Goal: Information Seeking & Learning: Check status

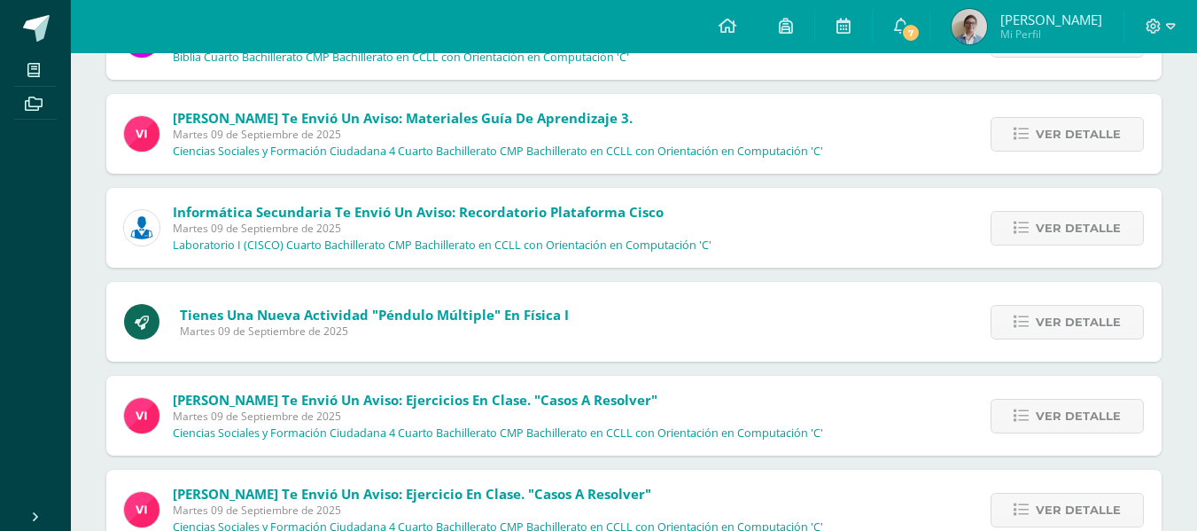
scroll to position [361, 0]
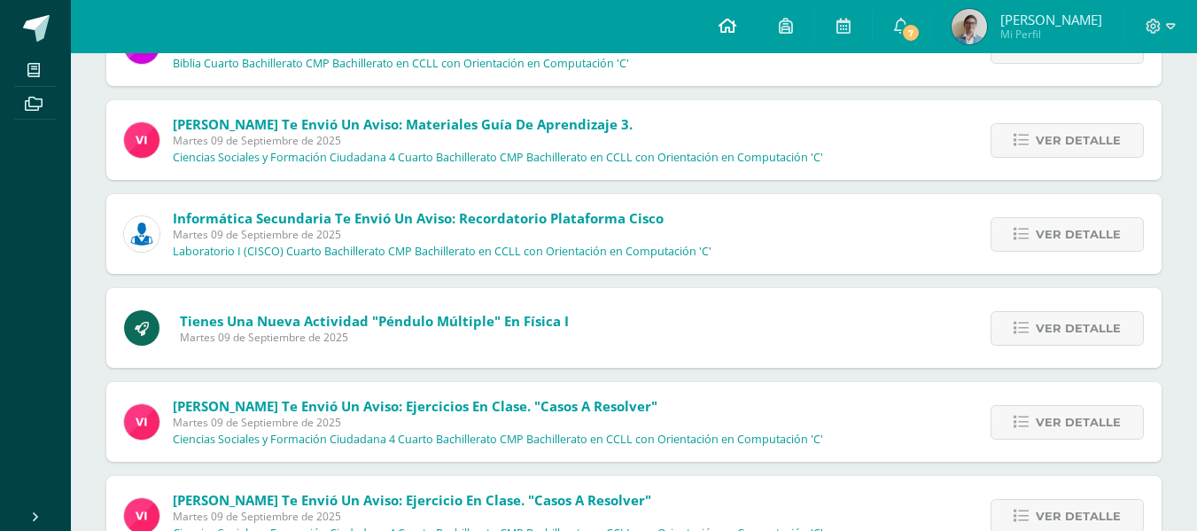
click at [736, 21] on icon at bounding box center [727, 26] width 18 height 16
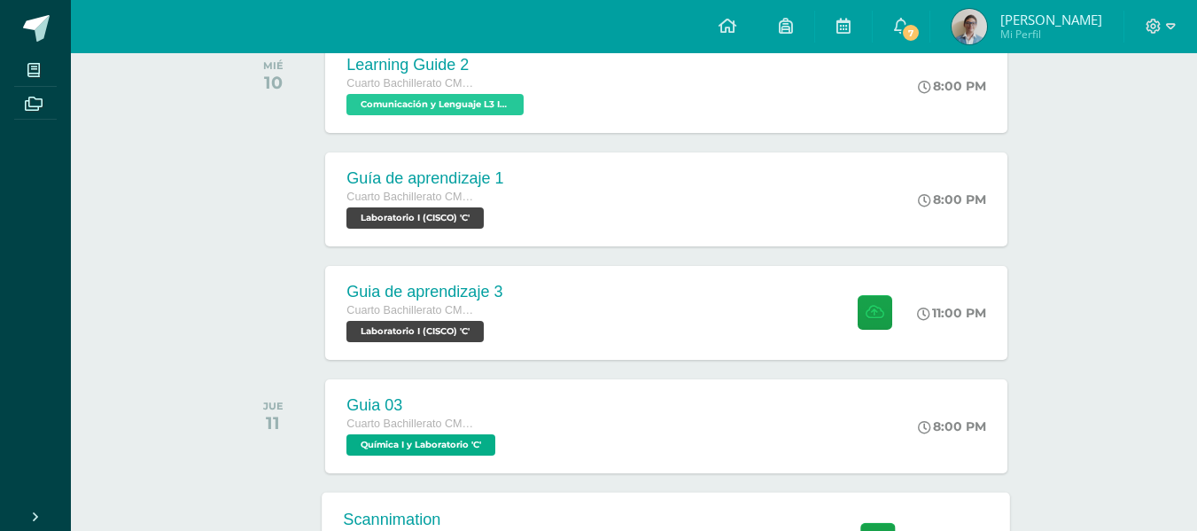
scroll to position [295, 0]
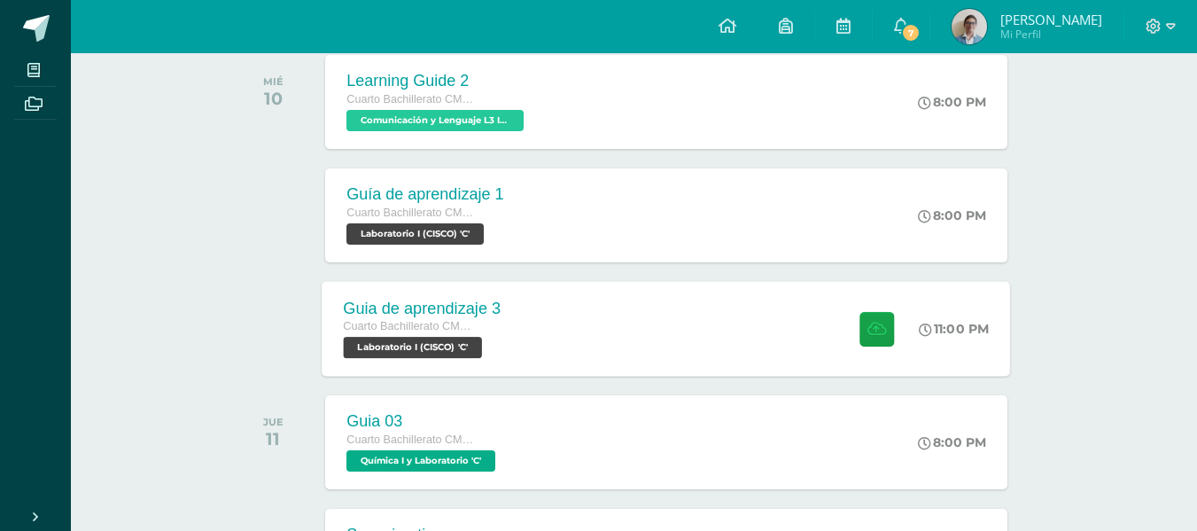
click at [547, 300] on div "Guia de aprendizaje 3 Cuarto Bachillerato CMP Bachillerato en CCLL con Orientac…" at bounding box center [666, 328] width 688 height 95
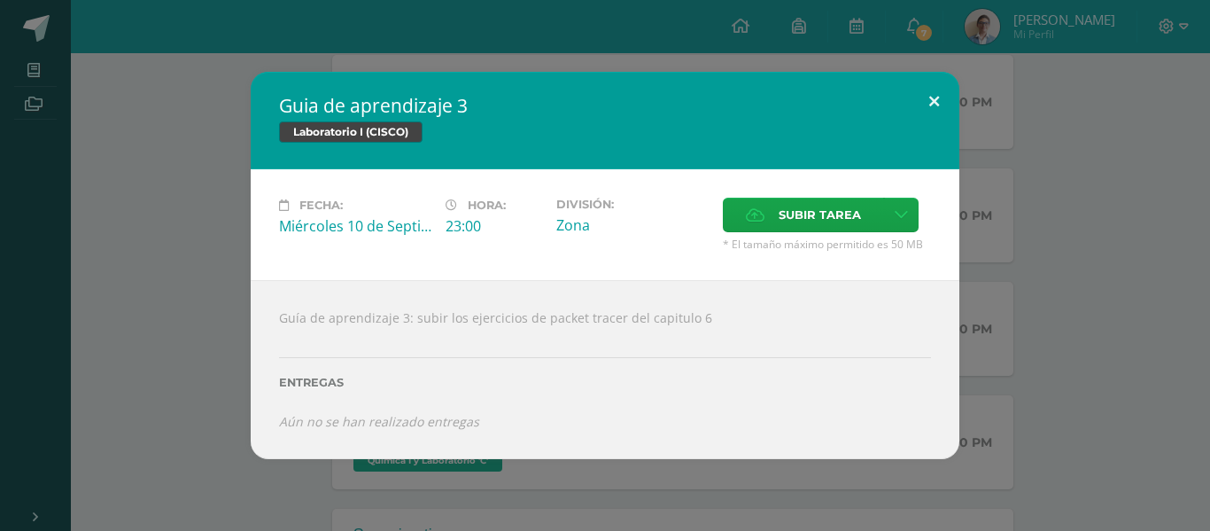
click at [946, 98] on button at bounding box center [934, 102] width 50 height 60
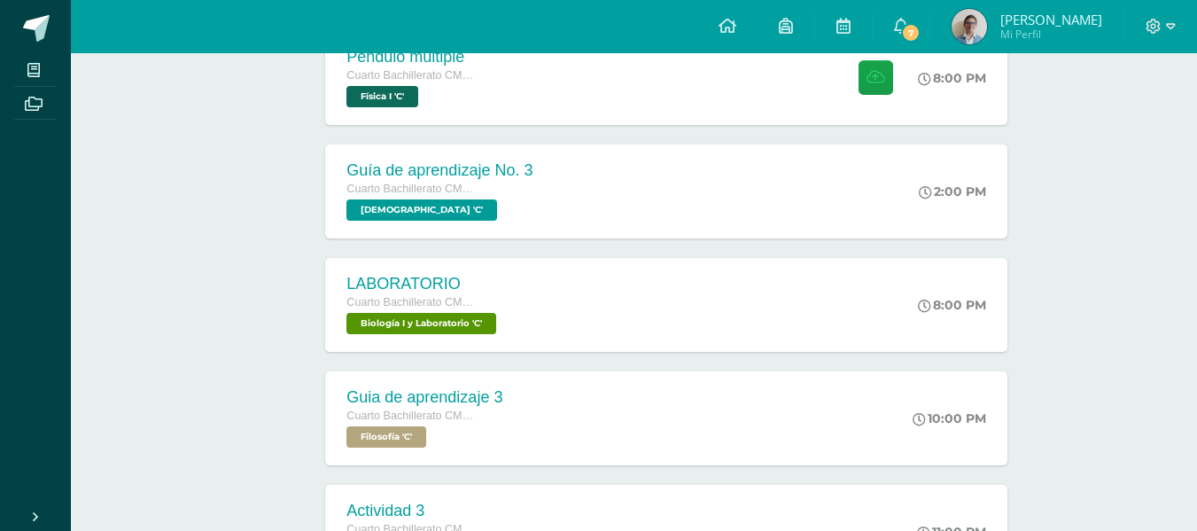
scroll to position [1181, 0]
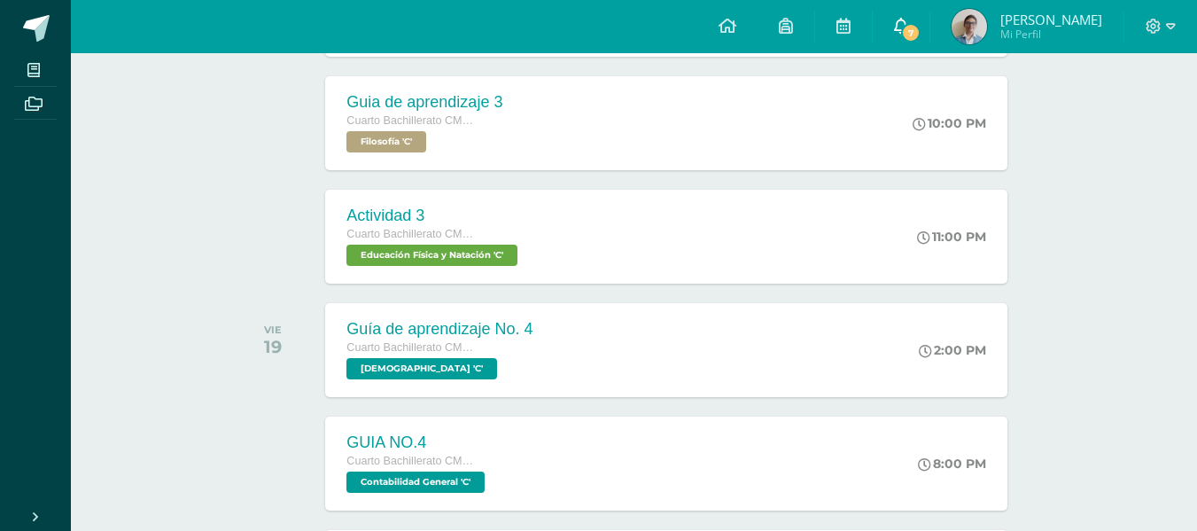
click at [919, 41] on link "7" at bounding box center [901, 26] width 57 height 53
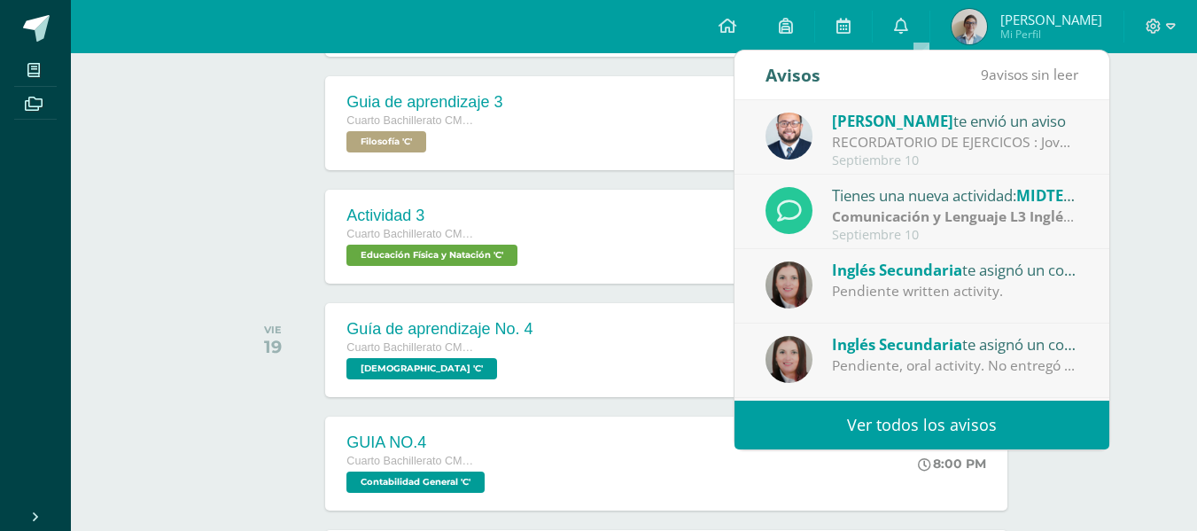
click at [917, 128] on div "Giovanni te envió un aviso" at bounding box center [955, 120] width 246 height 23
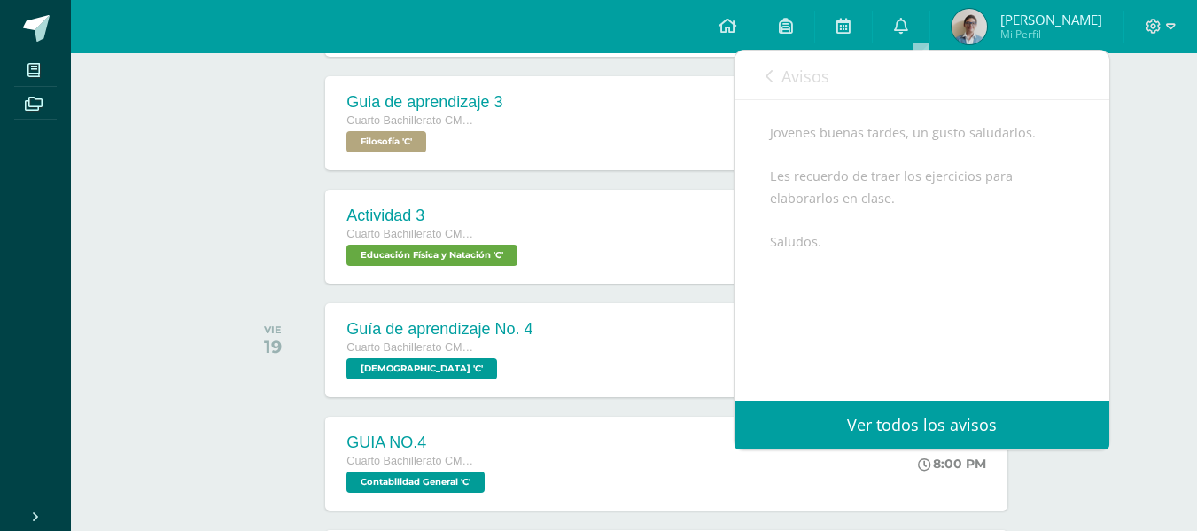
scroll to position [215, 0]
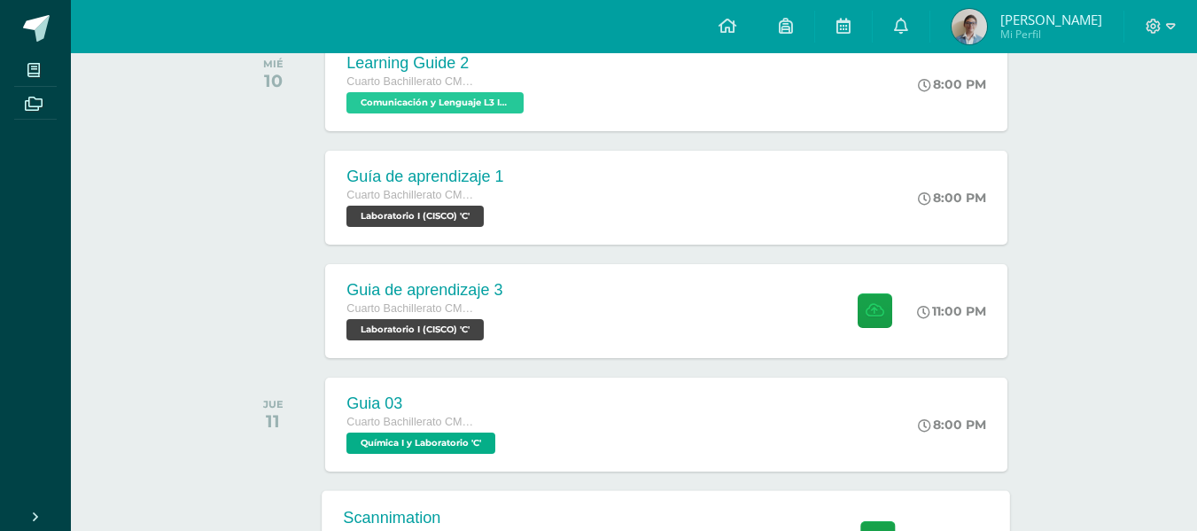
scroll to position [297, 0]
